Goal: Task Accomplishment & Management: Manage account settings

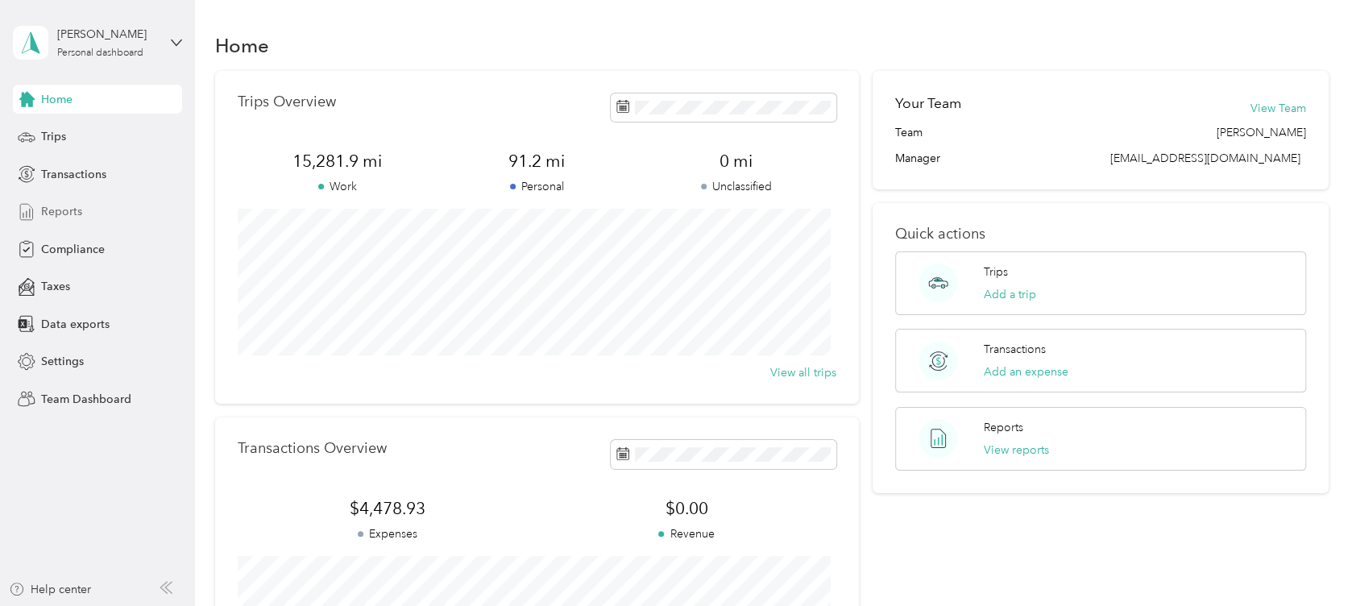
click at [63, 206] on span "Reports" at bounding box center [61, 211] width 41 height 17
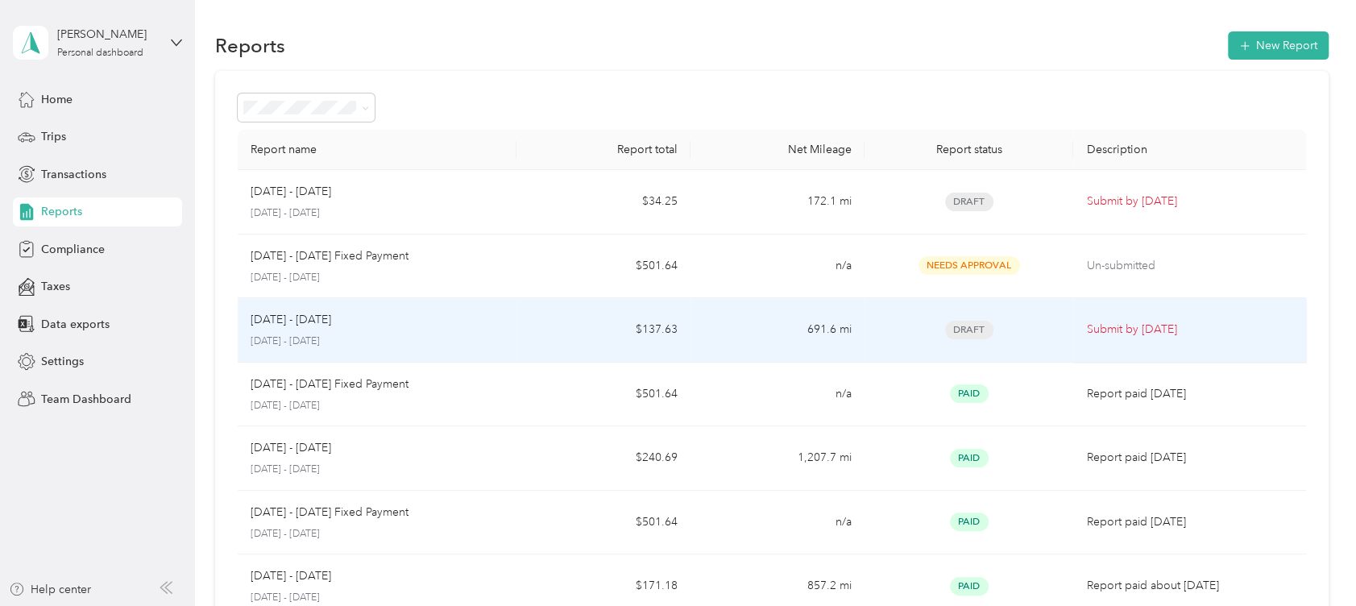
click at [529, 329] on td "$137.63" at bounding box center [604, 330] width 174 height 64
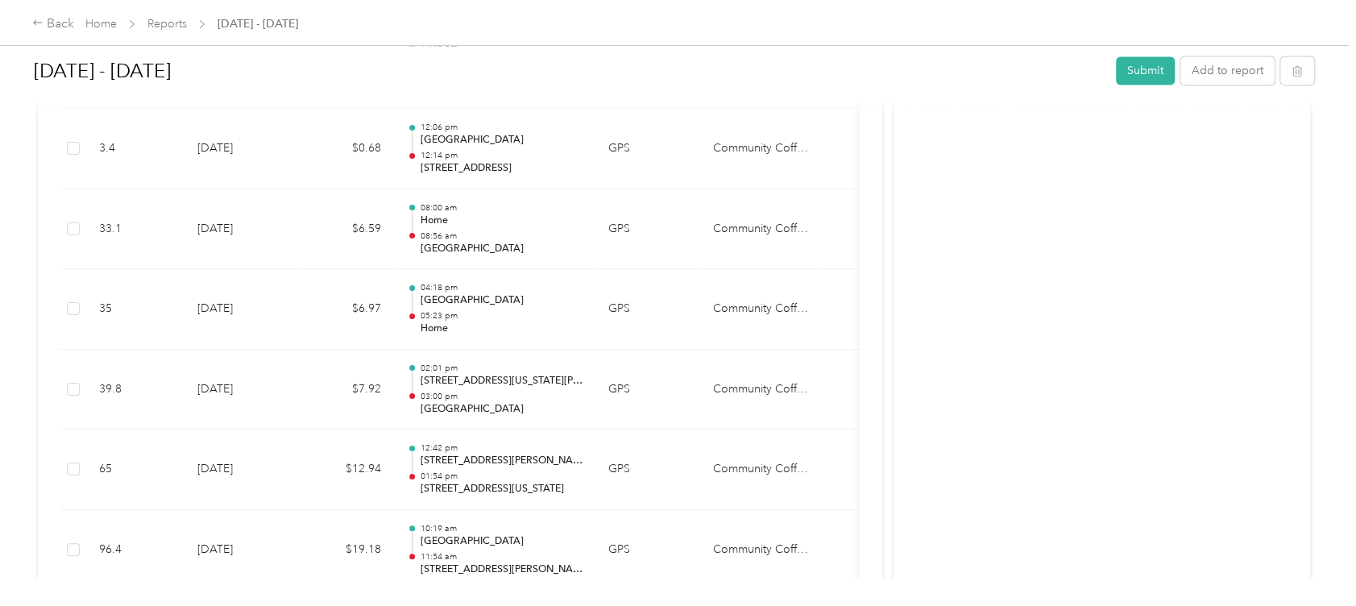
scroll to position [6180, 0]
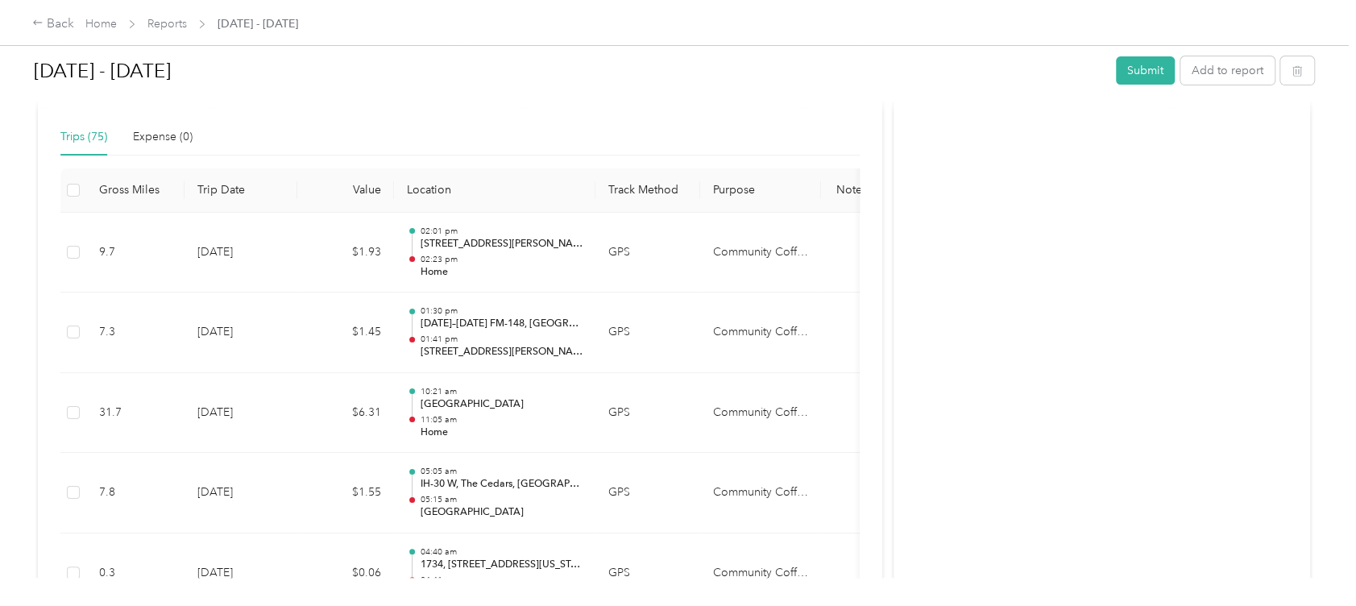
scroll to position [250, 0]
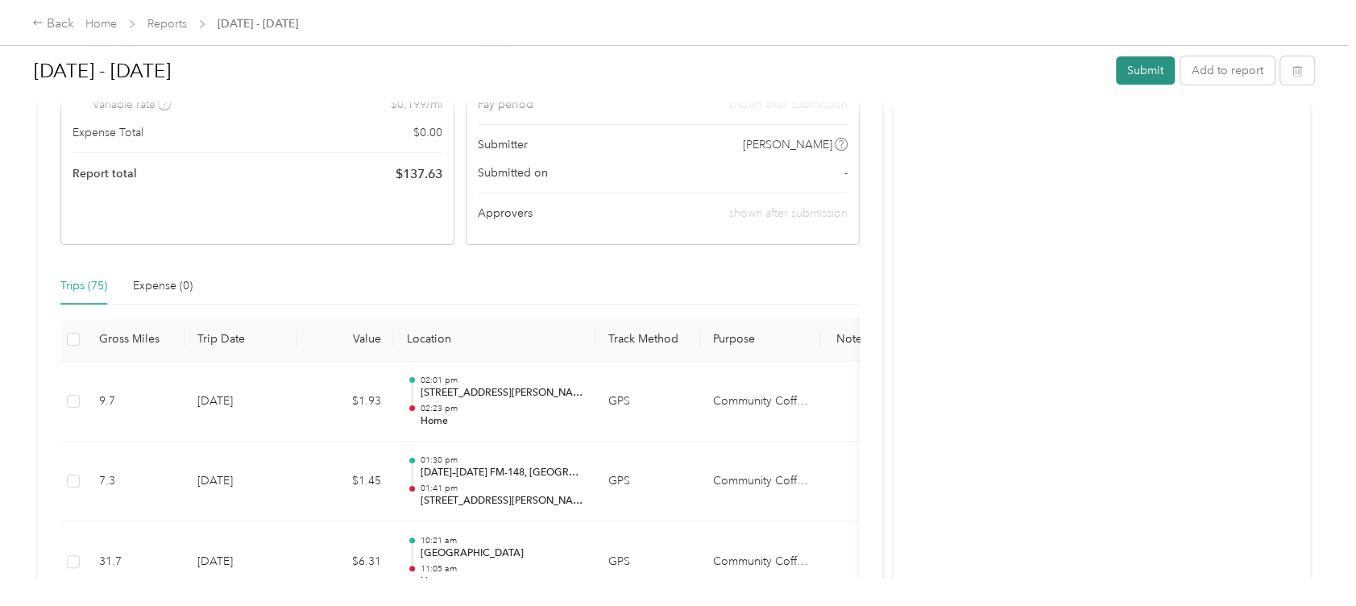
click at [1133, 72] on button "Submit" at bounding box center [1145, 70] width 59 height 28
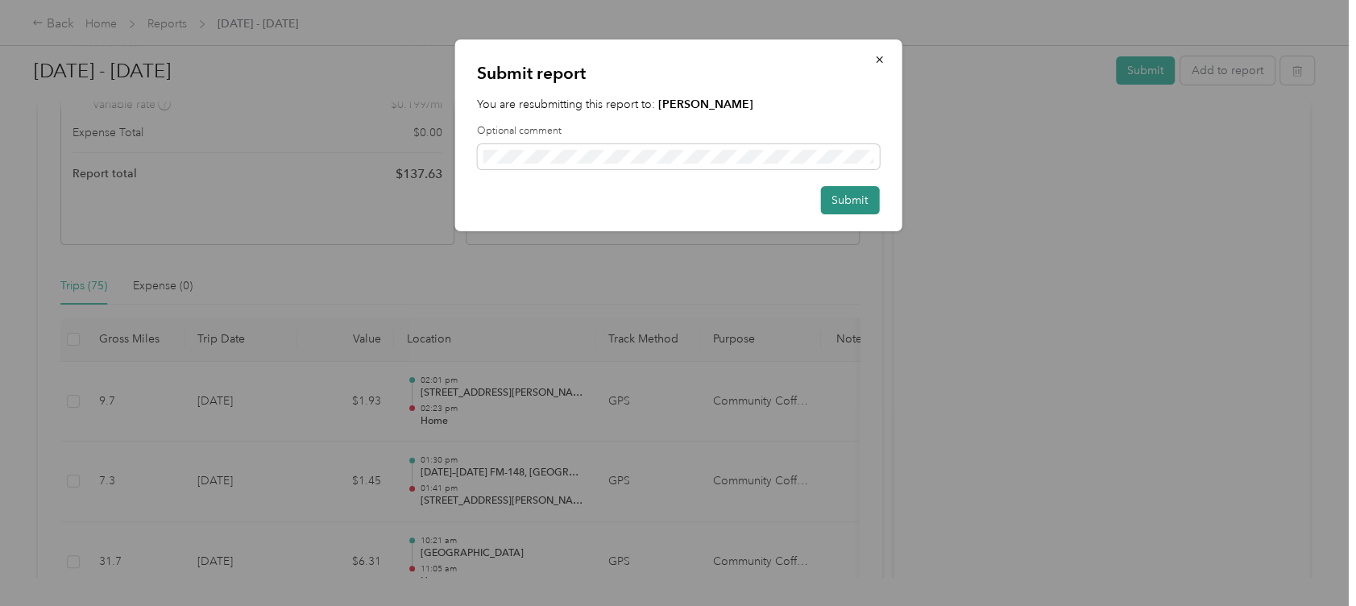
click at [857, 193] on button "Submit" at bounding box center [849, 200] width 59 height 28
click at [844, 203] on button "Submit" at bounding box center [841, 200] width 76 height 28
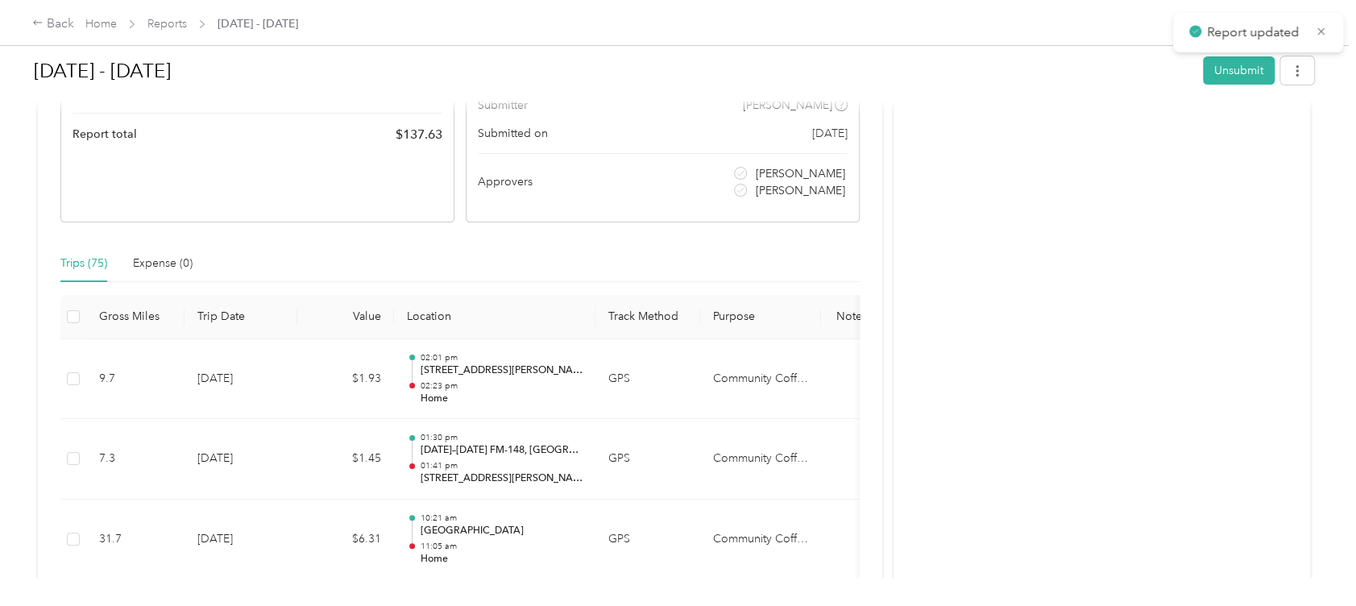
scroll to position [210, 0]
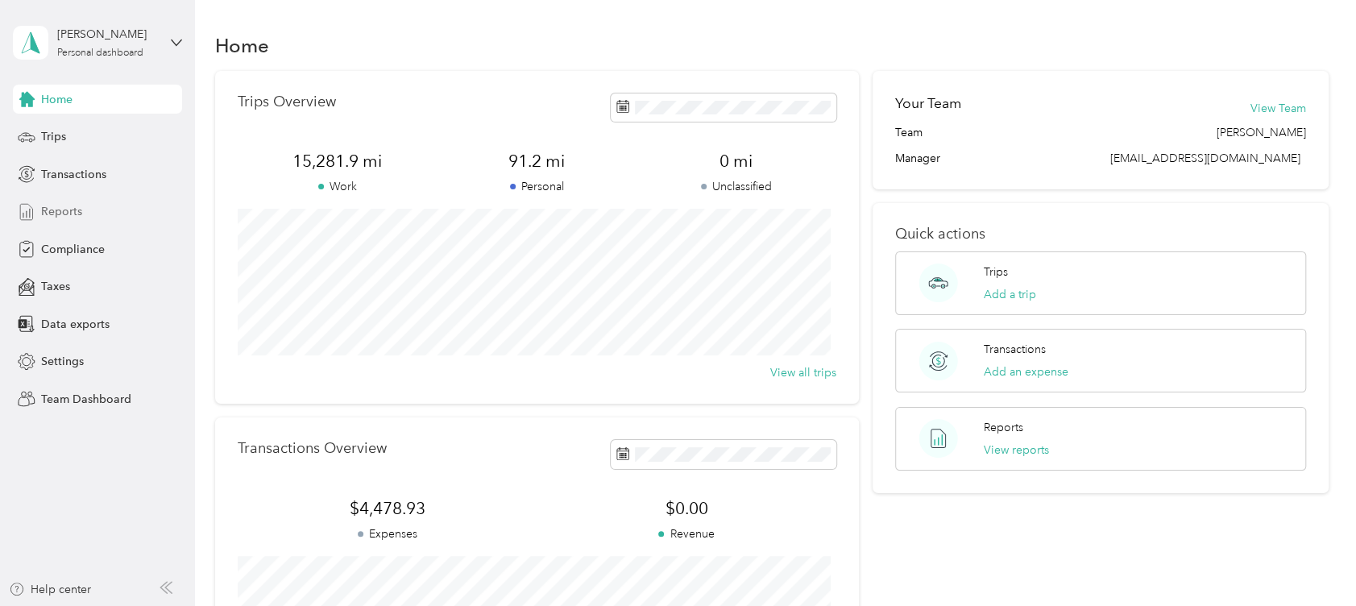
click at [71, 209] on span "Reports" at bounding box center [61, 211] width 41 height 17
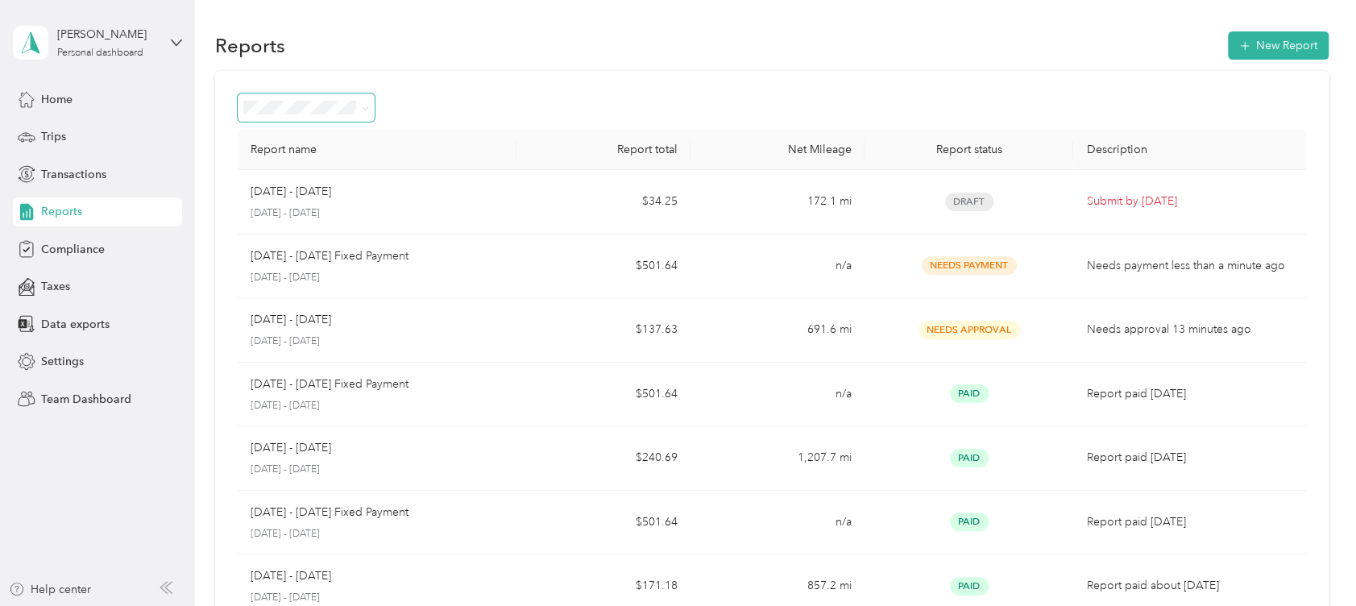
click at [367, 106] on icon at bounding box center [365, 108] width 7 height 7
click at [335, 182] on li "Needs approval" at bounding box center [306, 189] width 137 height 28
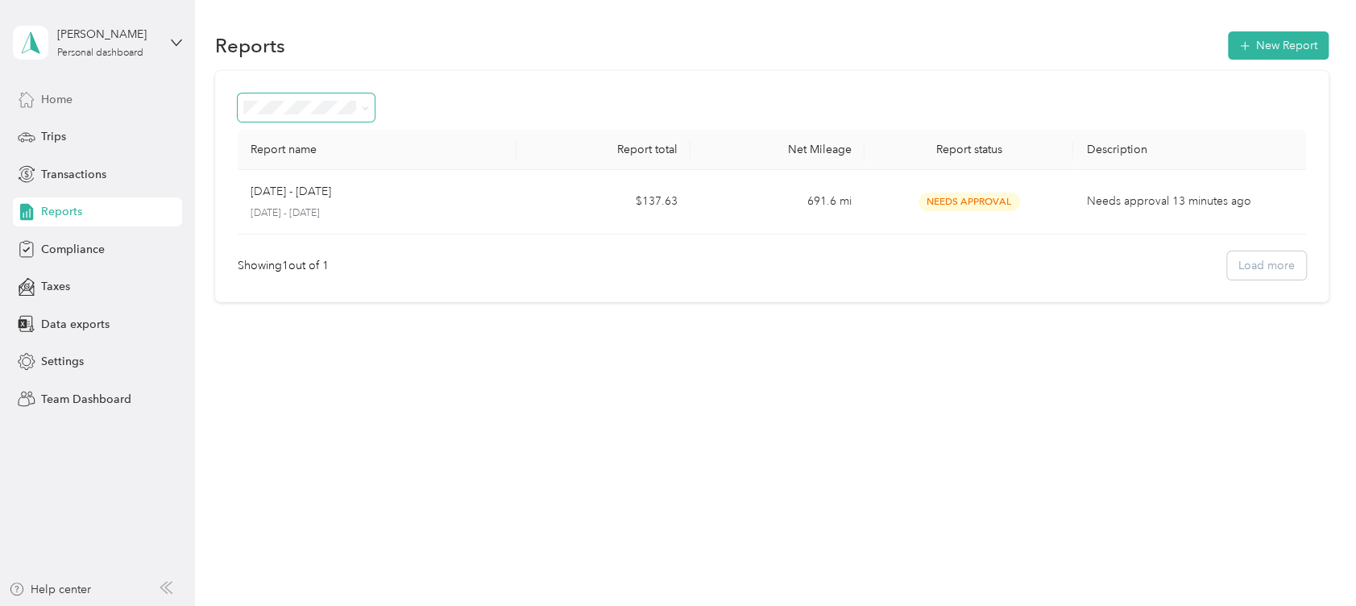
click at [58, 91] on span "Home" at bounding box center [56, 99] width 31 height 17
